Goal: Check status: Check status

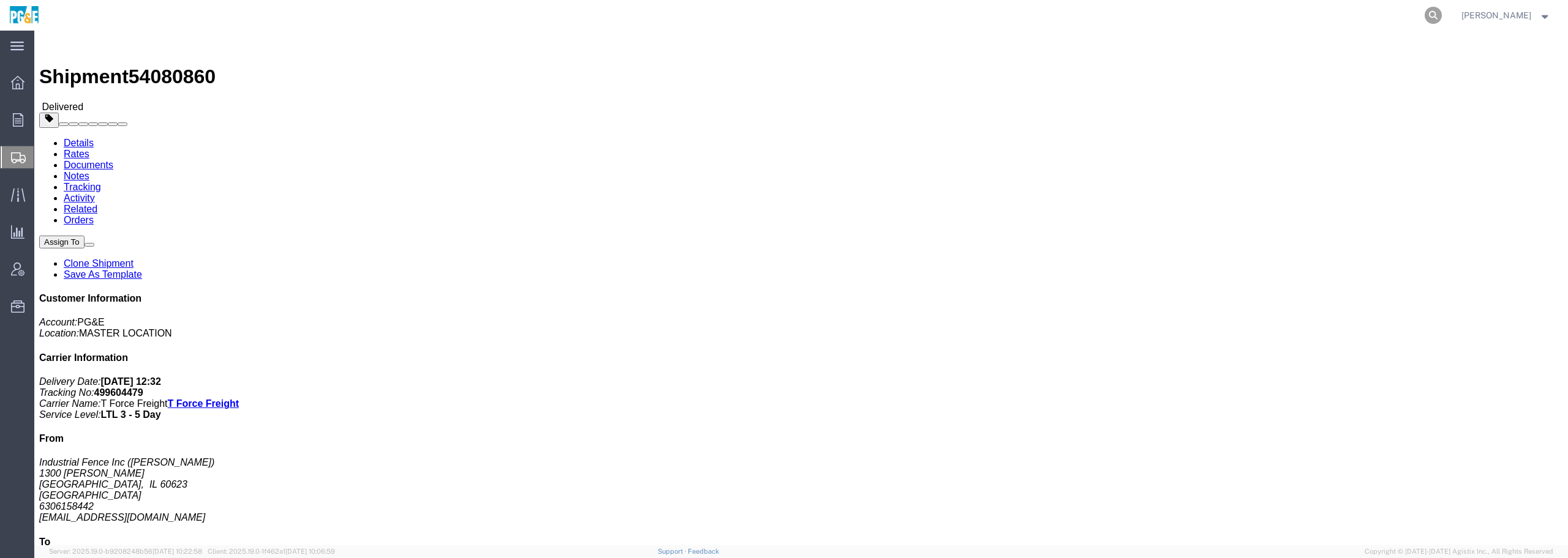
click at [1442, 17] on icon at bounding box center [1433, 15] width 17 height 17
paste input "494116210"
drag, startPoint x: 1403, startPoint y: 170, endPoint x: 1355, endPoint y: 170, distance: 48.0
click p "Delivery Date: [DATE] 10:30 Tracking No: 494116210 Carrier Name: FedEx National…"
drag, startPoint x: 1069, startPoint y: 184, endPoint x: 1079, endPoint y: 180, distance: 10.8
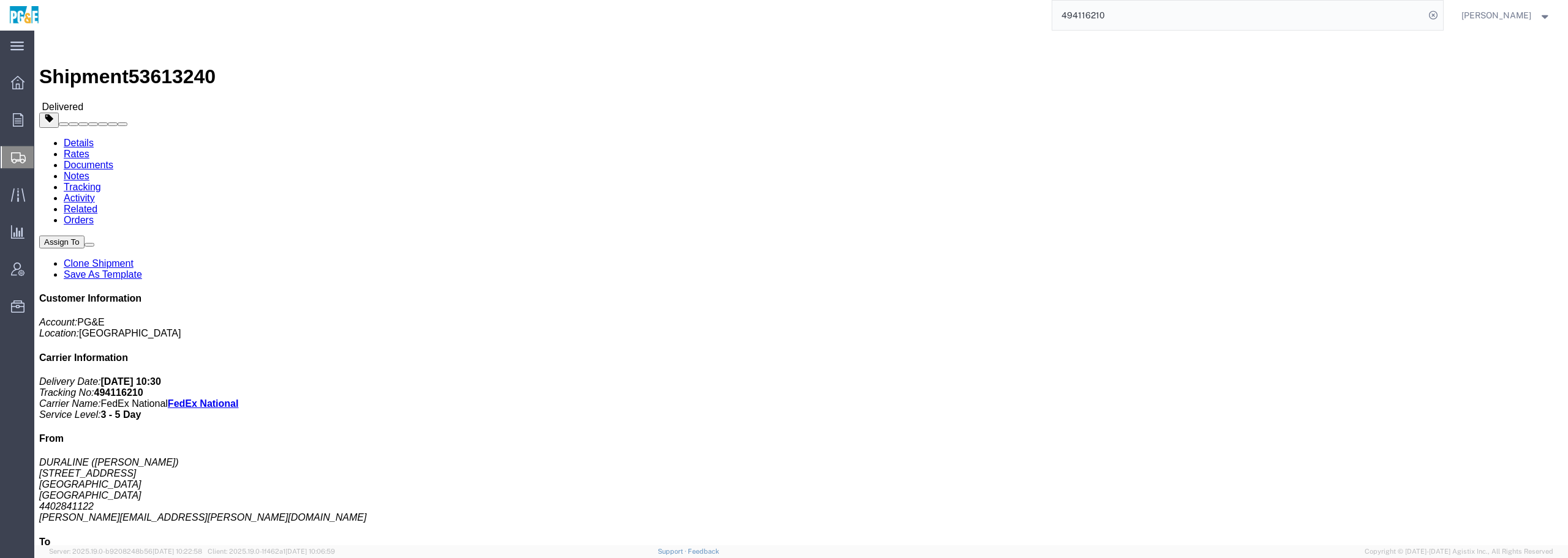
click p "Purchase Order: 3501383251 Pickup Number: 80791717 Customer Ref: STNDLTL Route:…"
copy b "53613240"
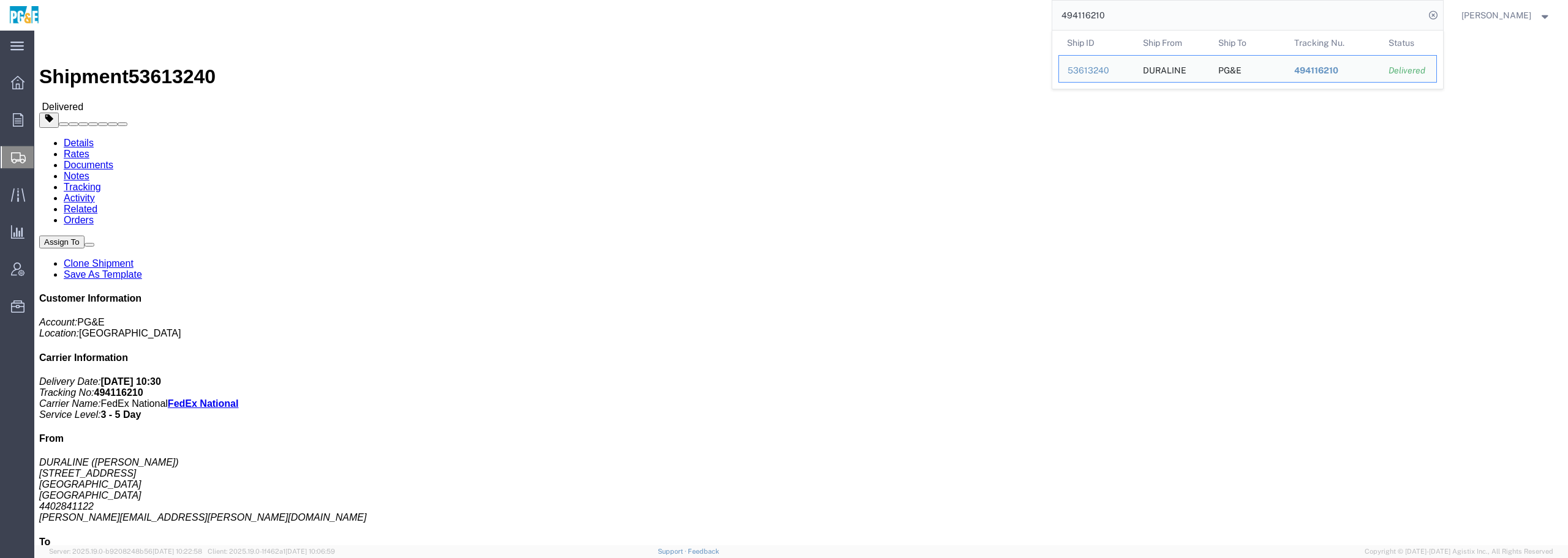
drag, startPoint x: 1245, startPoint y: 21, endPoint x: 880, endPoint y: 17, distance: 365.0
click at [886, 20] on div "494116210 Ship ID Ship From Ship To Tracking Nu. Status Ship ID 53613240 Ship F…" at bounding box center [745, 15] width 1394 height 31
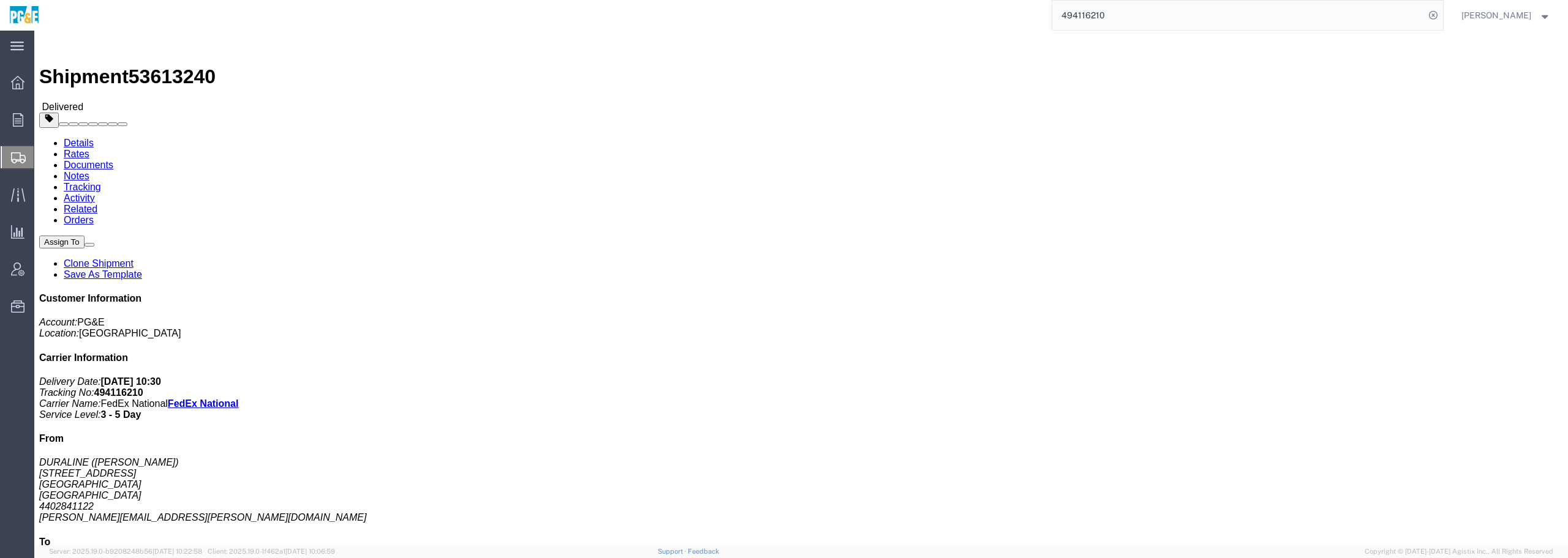
click at [1165, 17] on input "494116210" at bounding box center [1238, 15] width 373 height 29
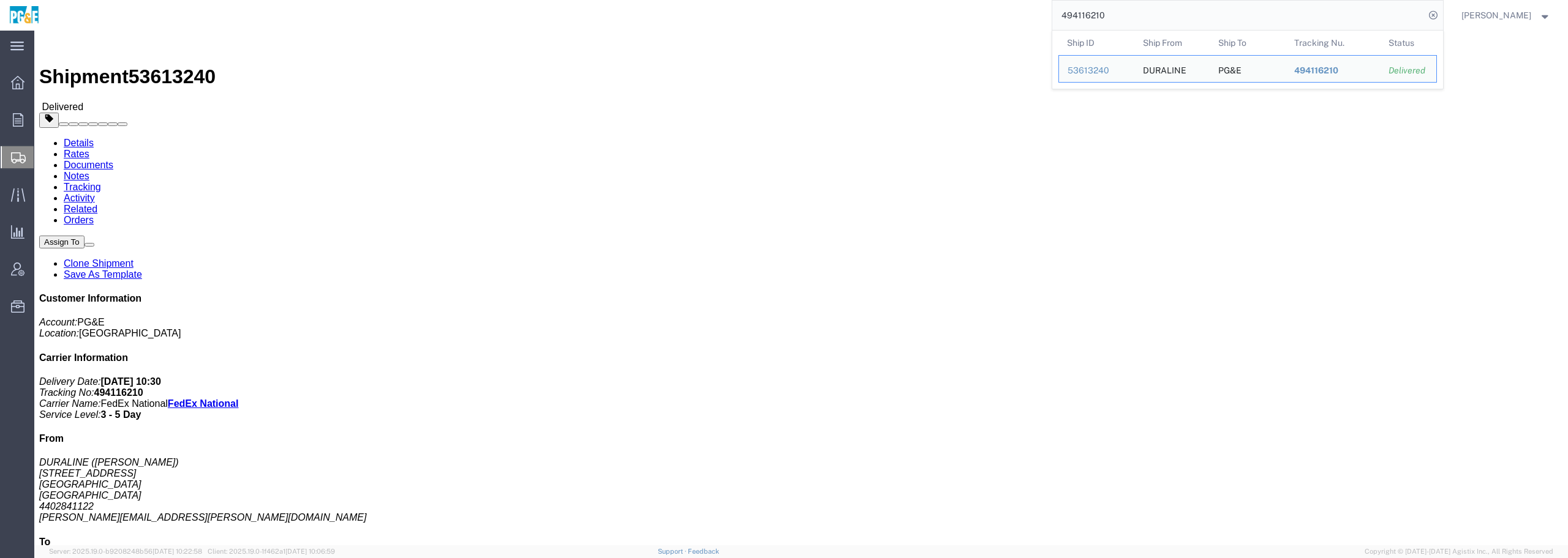
drag, startPoint x: 1150, startPoint y: 22, endPoint x: 950, endPoint y: 11, distance: 200.3
click at [966, 11] on div "494116210 Ship ID Ship From Ship To Tracking Nu. Status Ship ID 53613240 Ship F…" at bounding box center [745, 15] width 1394 height 31
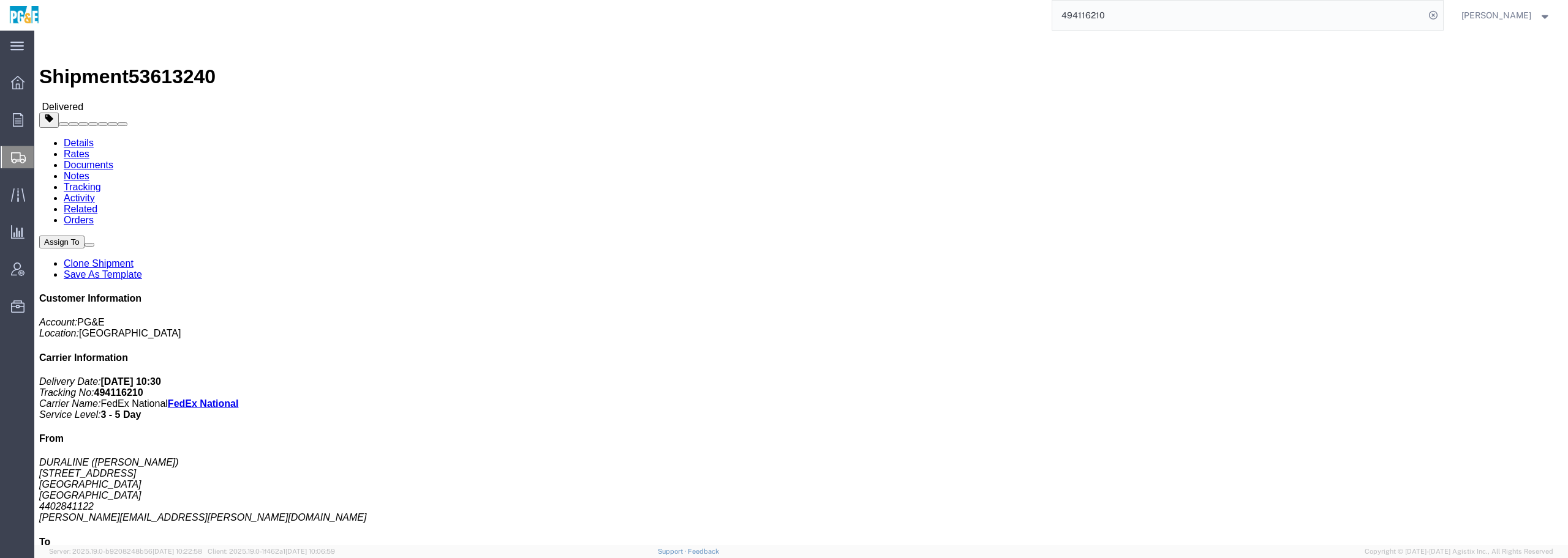
paste input "46535144"
click at [1442, 15] on icon at bounding box center [1433, 15] width 17 height 17
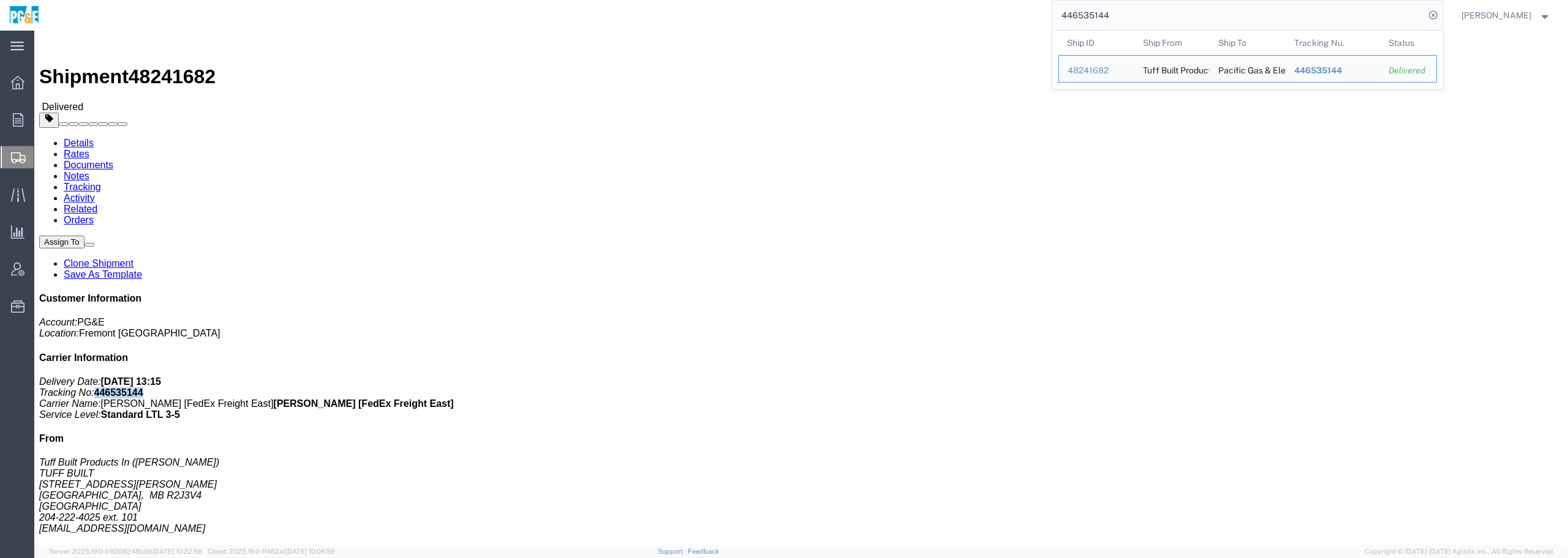
drag, startPoint x: 1403, startPoint y: 167, endPoint x: 1357, endPoint y: 170, distance: 46.1
click p "Delivery Date: [DATE] 13:15 Tracking No: 446535144 Carrier Name: [PERSON_NAME] …"
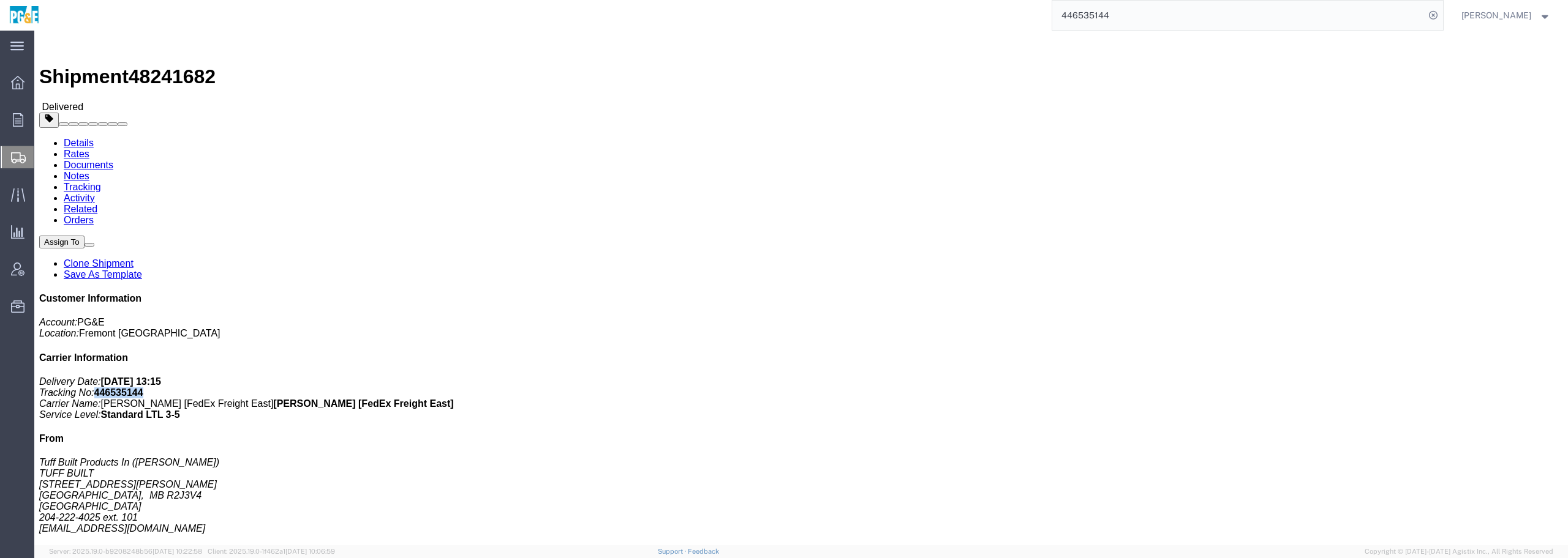
copy b "446535144"
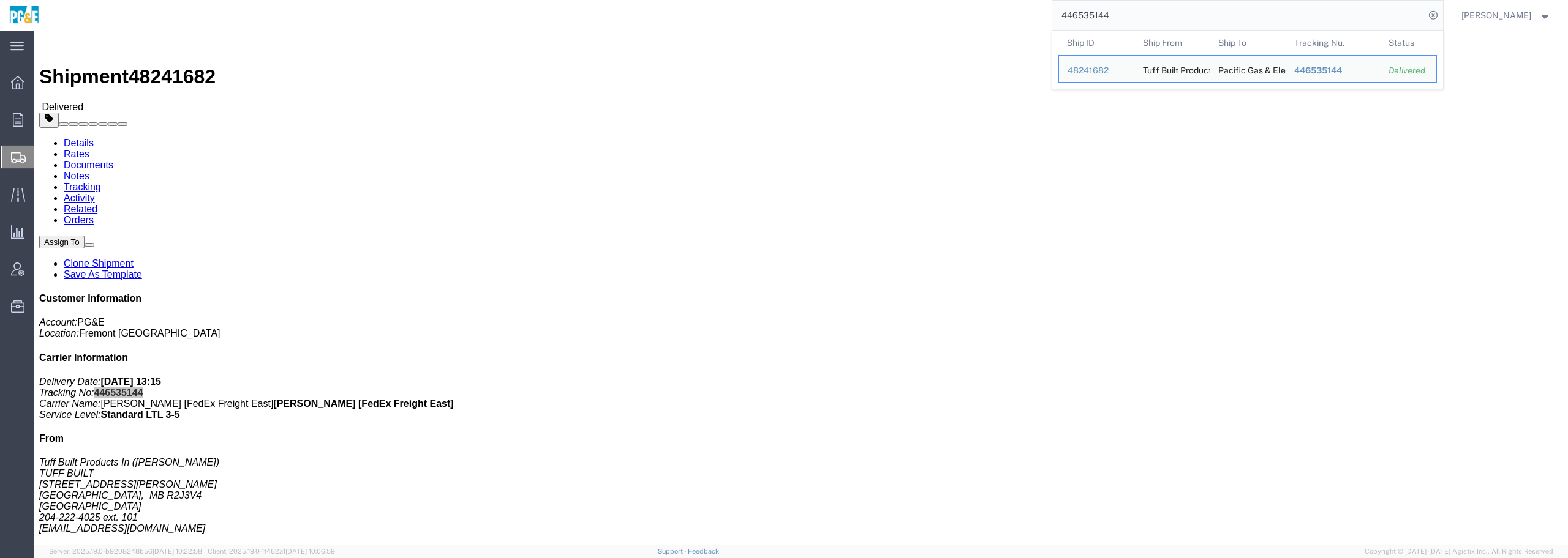
drag, startPoint x: 1181, startPoint y: 6, endPoint x: 1169, endPoint y: 12, distance: 13.4
click at [1170, 12] on input "446535144" at bounding box center [1238, 15] width 373 height 29
drag, startPoint x: 1153, startPoint y: 18, endPoint x: 863, endPoint y: 18, distance: 290.0
click at [863, 18] on div "446535144 Ship ID Ship From Ship To Tracking Nu. Status Ship ID 48241682 Ship F…" at bounding box center [745, 15] width 1394 height 31
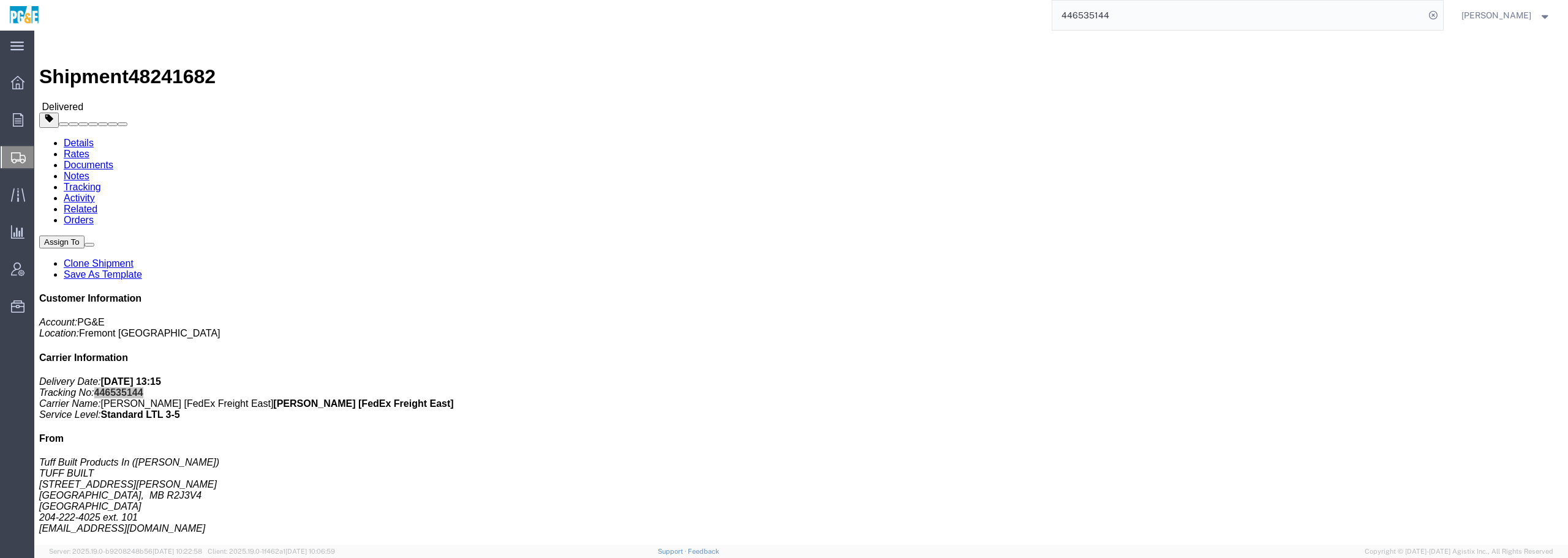
paste input "518361608"
click at [1440, 9] on icon at bounding box center [1433, 15] width 17 height 17
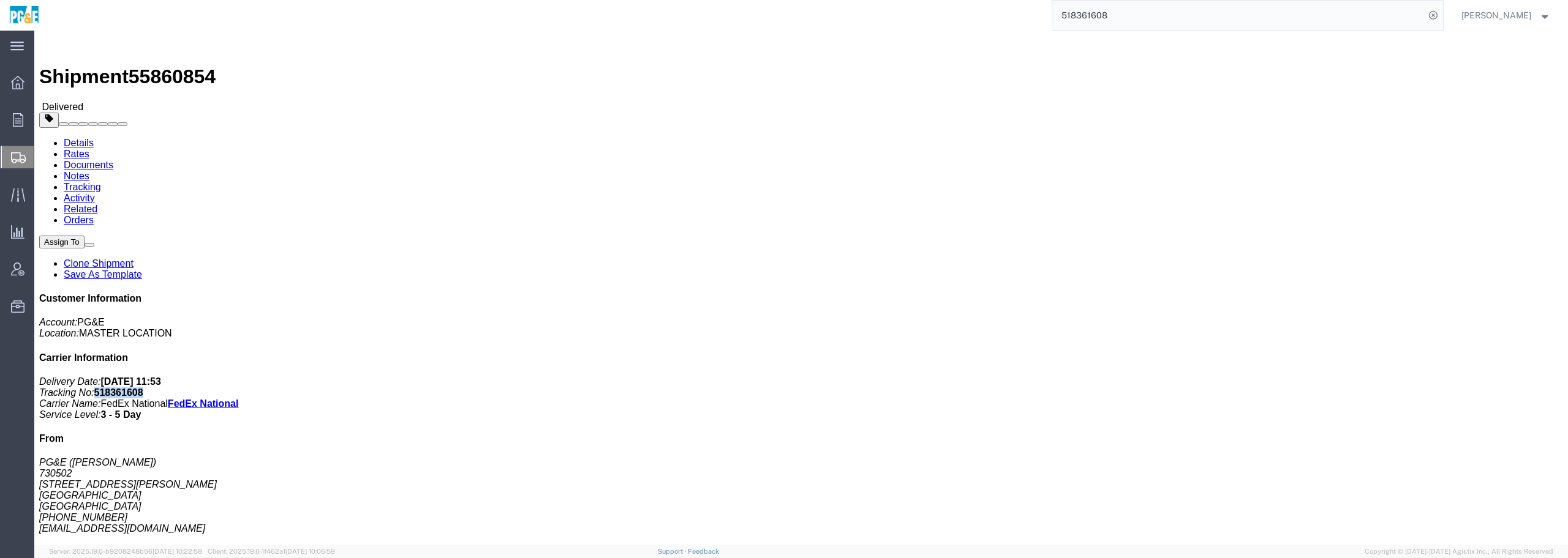
drag, startPoint x: 1440, startPoint y: 202, endPoint x: 1355, endPoint y: 172, distance: 90.1
click p "Delivery Date: [DATE] 11:53 Tracking No: 518361608 Carrier Name: FedEx National…"
copy b "518361608"
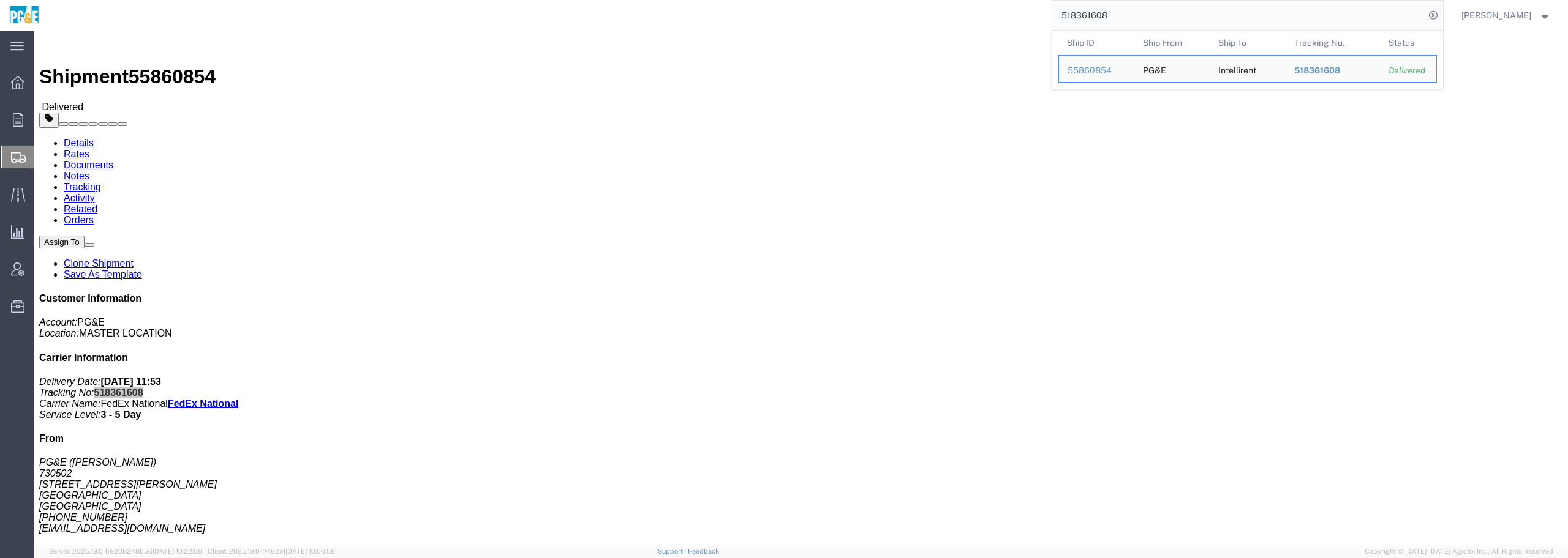
drag, startPoint x: 1186, startPoint y: 22, endPoint x: 981, endPoint y: 22, distance: 205.0
click at [981, 22] on div "518361608 Ship ID Ship From Ship To Tracking Nu. Status Ship ID 55860854 Ship F…" at bounding box center [745, 15] width 1394 height 31
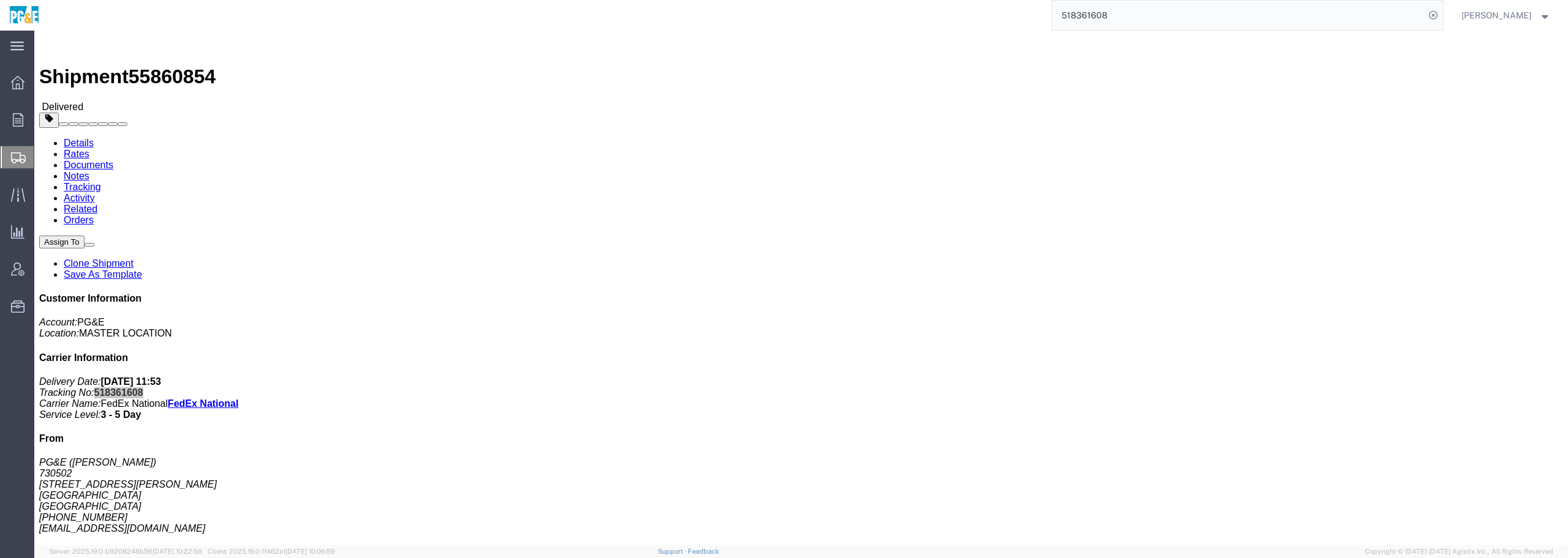
paste input "2705"
type input "518362705"
click at [1442, 15] on icon at bounding box center [1433, 15] width 17 height 17
